Goal: Task Accomplishment & Management: Manage account settings

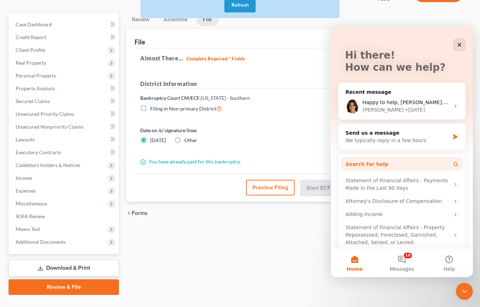
scroll to position [36, 0]
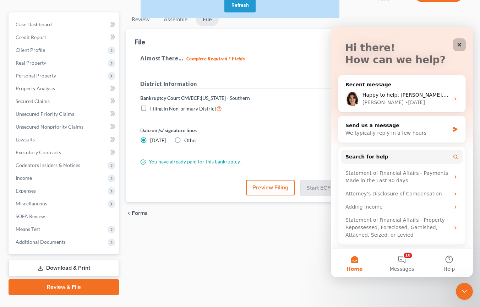
drag, startPoint x: 460, startPoint y: 42, endPoint x: 791, endPoint y: 69, distance: 331.9
click at [460, 42] on icon "Close" at bounding box center [460, 45] width 6 height 6
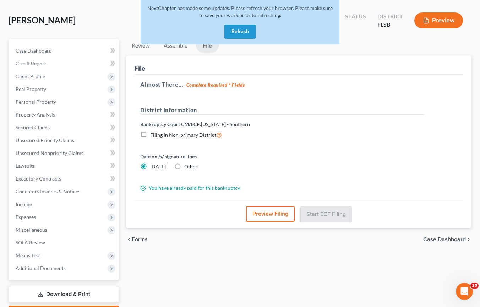
scroll to position [0, 0]
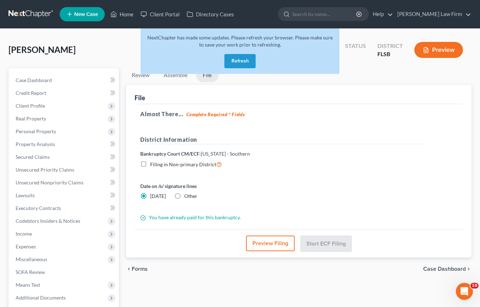
click at [248, 62] on button "Refresh" at bounding box center [240, 61] width 31 height 14
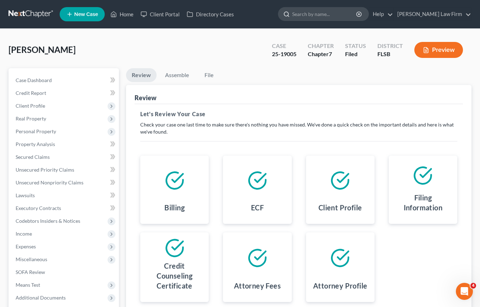
click at [357, 17] on input "search" at bounding box center [324, 13] width 65 height 13
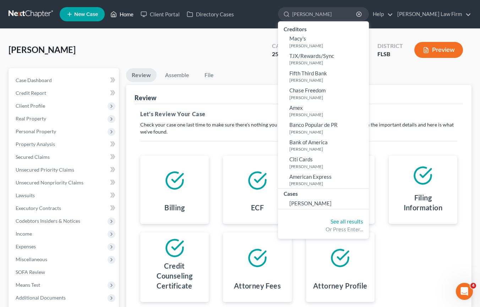
type input "josefa"
click at [125, 12] on link "Home" at bounding box center [122, 14] width 30 height 13
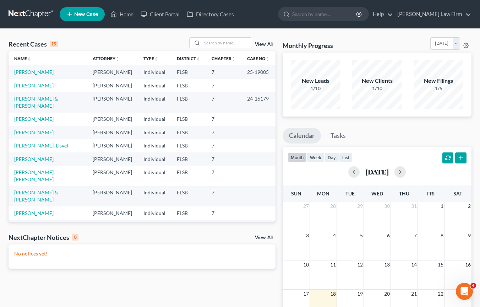
click at [35, 135] on link "Torres, Josefa" at bounding box center [33, 132] width 39 height 6
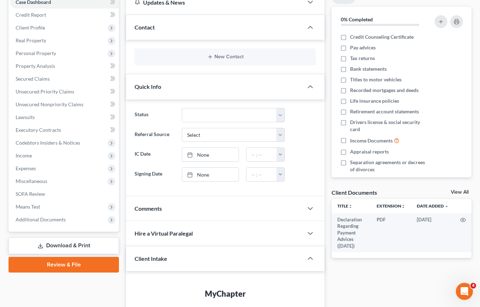
scroll to position [157, 0]
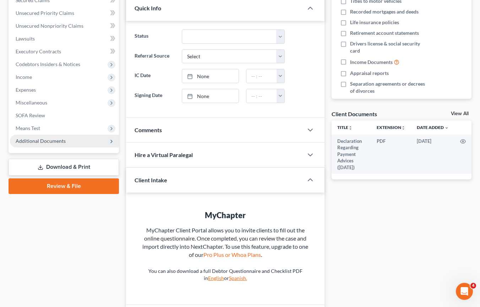
click at [113, 139] on icon at bounding box center [112, 142] width 6 height 6
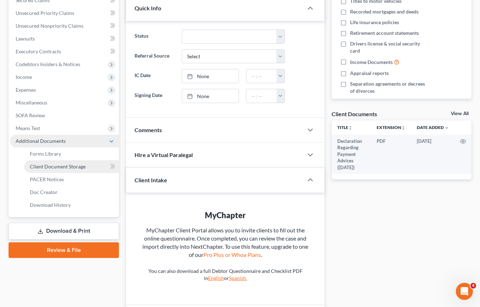
click at [72, 165] on span "Client Document Storage" at bounding box center [58, 166] width 56 height 6
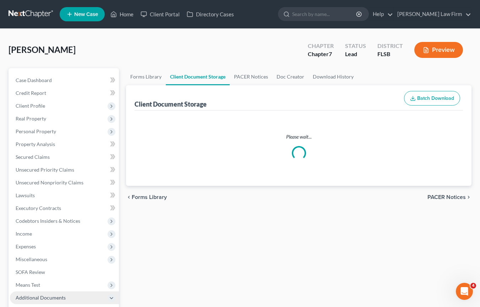
select select "38"
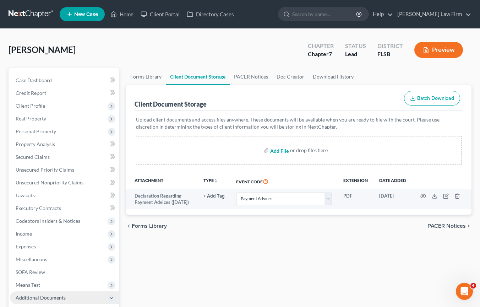
click at [285, 151] on input "file" at bounding box center [278, 150] width 17 height 13
type input "C:\fakepath\JOSEPHINE_TORRES_02645-FLS-CC-039984751_823642_1755300865.pdf"
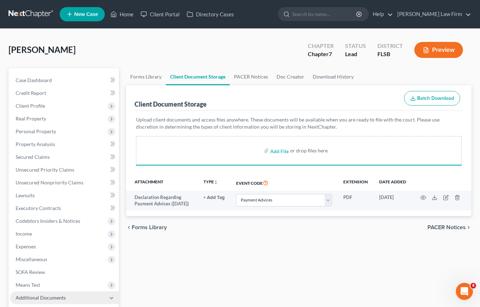
select select "38"
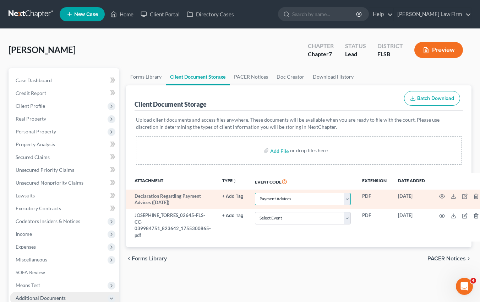
click at [344, 196] on select "Select Event 20 Largest Unsecured Creditors Affidavit Notice of Case Reassignme…" at bounding box center [303, 199] width 96 height 12
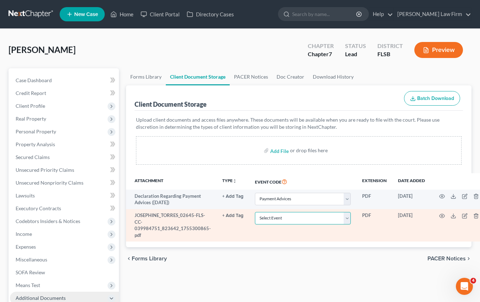
click at [344, 218] on select "Select Event 20 Largest Unsecured Creditors Affidavit Notice of Case Reassignme…" at bounding box center [303, 218] width 96 height 12
select select "9"
click at [343, 220] on select "Select Event 20 Largest Unsecured Creditors Affidavit Notice of Case Reassignme…" at bounding box center [303, 218] width 96 height 12
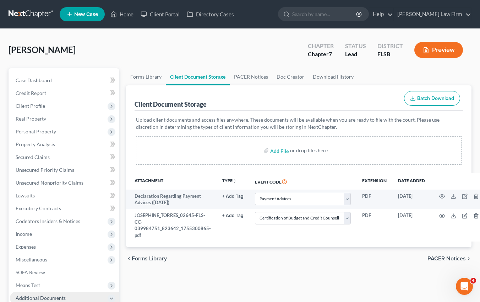
click at [301, 258] on div "chevron_left Forms Library PACER Notices chevron_right" at bounding box center [299, 258] width 346 height 23
click at [329, 14] on input "search" at bounding box center [324, 13] width 65 height 13
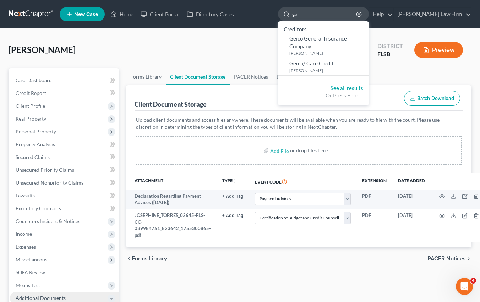
type input "g"
